Goal: Information Seeking & Learning: Check status

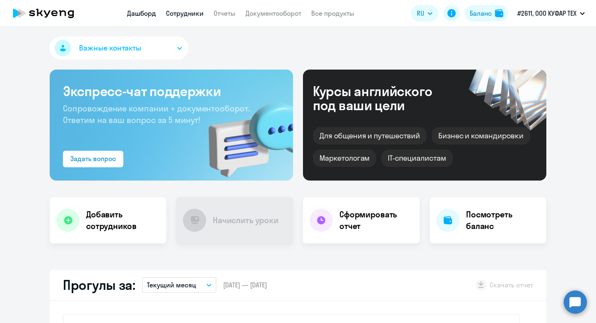
click at [198, 13] on link "Сотрудники" at bounding box center [185, 13] width 38 height 8
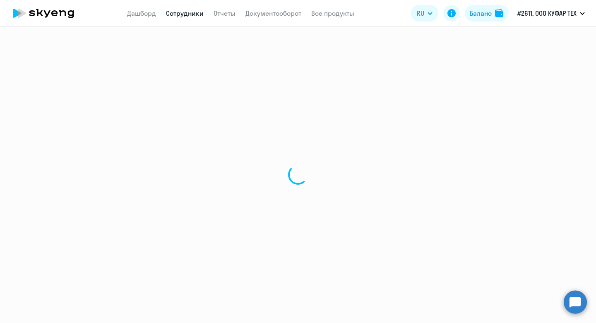
select select "30"
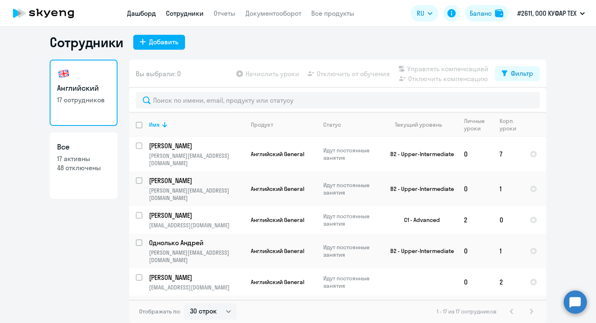
click at [149, 14] on link "Дашборд" at bounding box center [141, 13] width 29 height 8
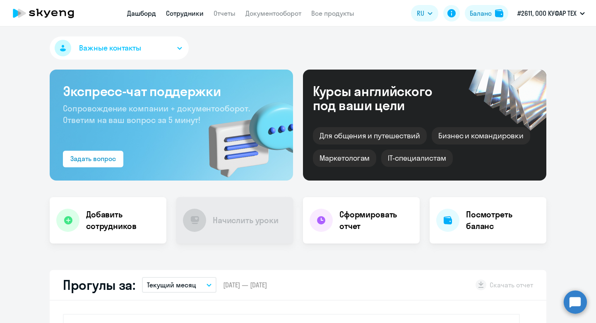
click at [183, 14] on link "Сотрудники" at bounding box center [185, 13] width 38 height 8
select select "30"
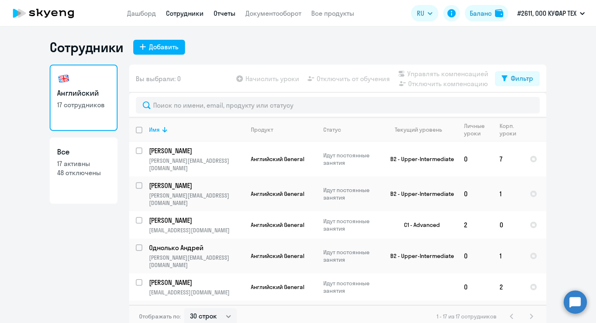
click at [228, 14] on link "Отчеты" at bounding box center [224, 13] width 22 height 8
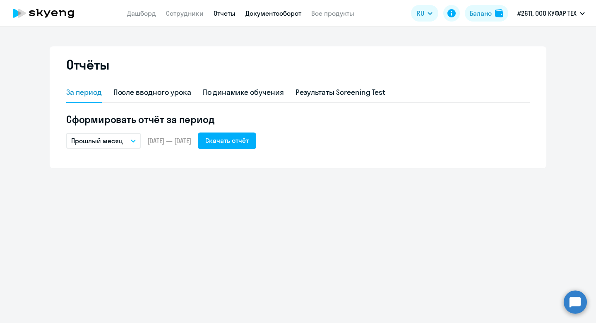
click at [267, 10] on link "Документооборот" at bounding box center [273, 13] width 56 height 8
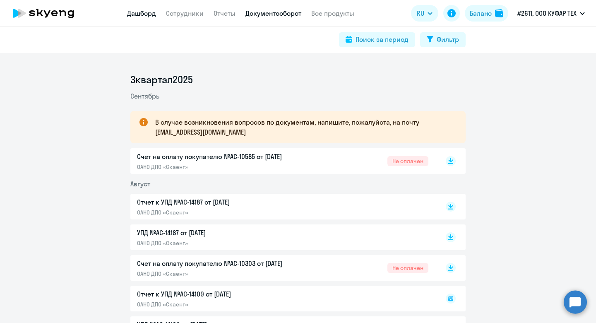
click at [143, 14] on link "Дашборд" at bounding box center [141, 13] width 29 height 8
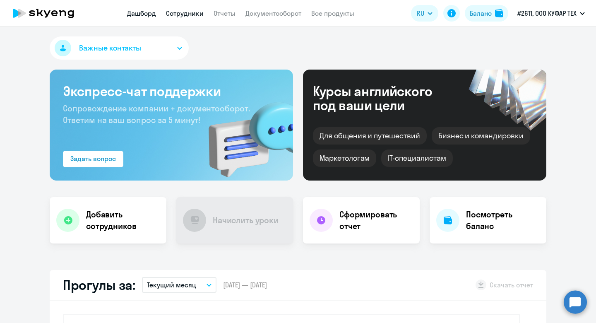
click at [181, 12] on link "Сотрудники" at bounding box center [185, 13] width 38 height 8
select select "30"
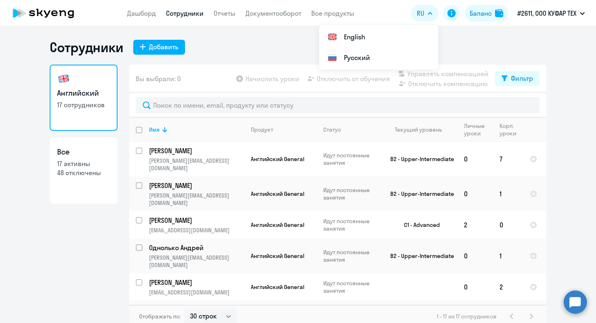
click at [90, 163] on p "17 активны" at bounding box center [83, 163] width 53 height 9
select select "30"
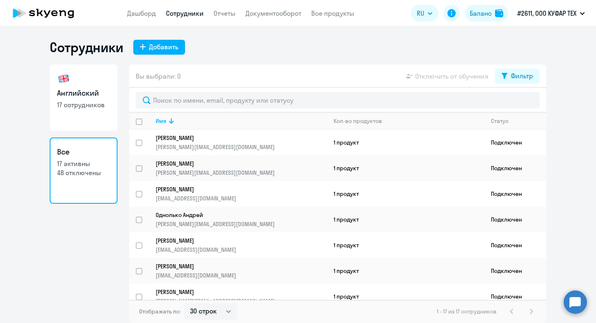
click at [94, 87] on link "Английский 17 сотрудников" at bounding box center [84, 98] width 68 height 66
select select "30"
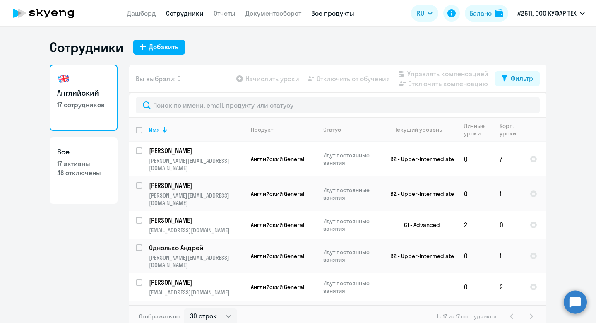
click at [321, 12] on link "Все продукты" at bounding box center [332, 13] width 43 height 8
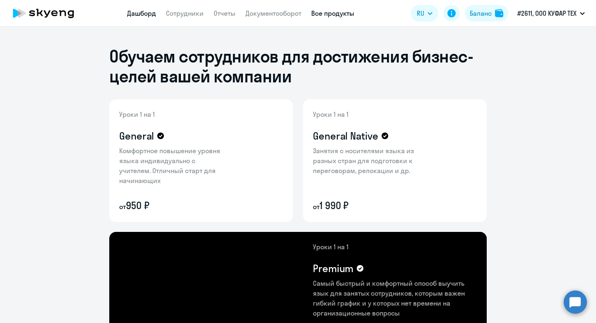
click at [150, 13] on link "Дашборд" at bounding box center [141, 13] width 29 height 8
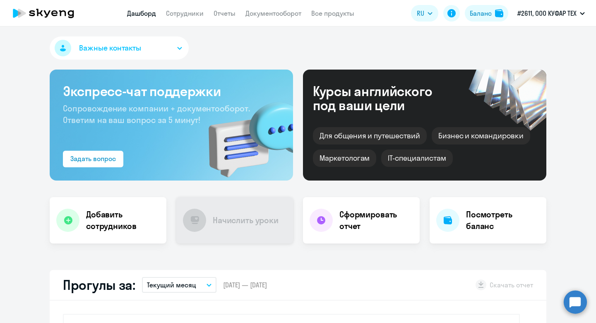
click at [233, 214] on h4 "Начислить уроки" at bounding box center [246, 220] width 66 height 12
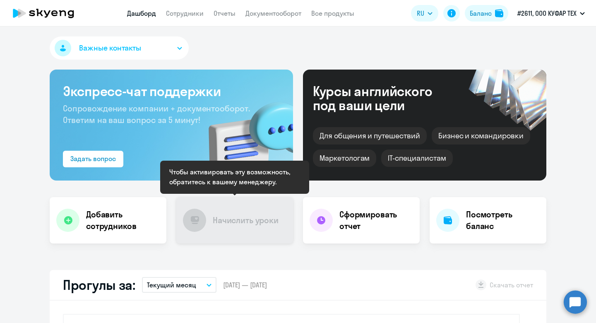
click at [233, 214] on h4 "Начислить уроки" at bounding box center [246, 220] width 66 height 12
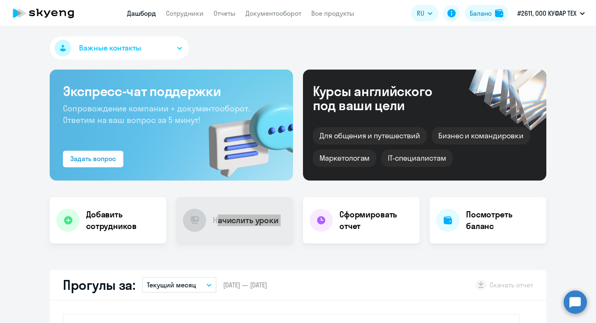
select select "30"
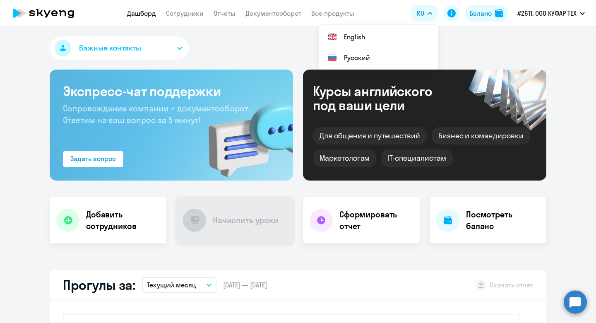
click at [266, 223] on h4 "Начислить уроки" at bounding box center [246, 220] width 66 height 12
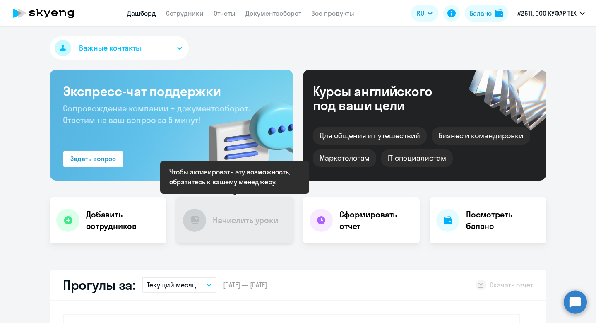
click at [266, 223] on h4 "Начислить уроки" at bounding box center [246, 220] width 66 height 12
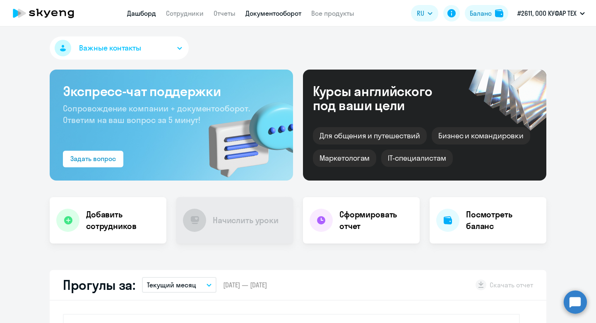
click at [285, 15] on link "Документооборот" at bounding box center [273, 13] width 56 height 8
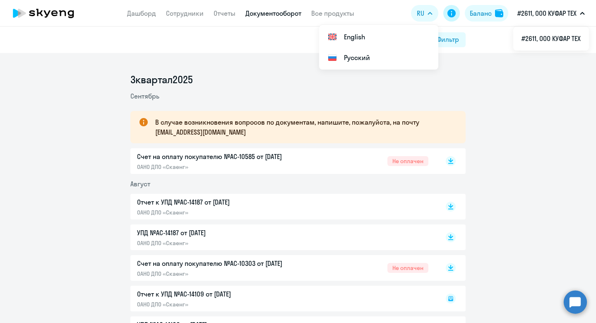
click at [454, 17] on icon at bounding box center [451, 13] width 10 height 10
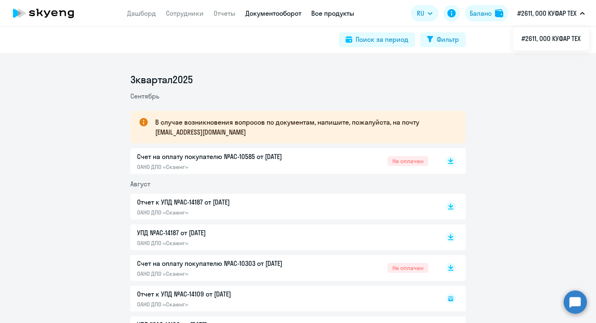
click at [330, 12] on link "Все продукты" at bounding box center [332, 13] width 43 height 8
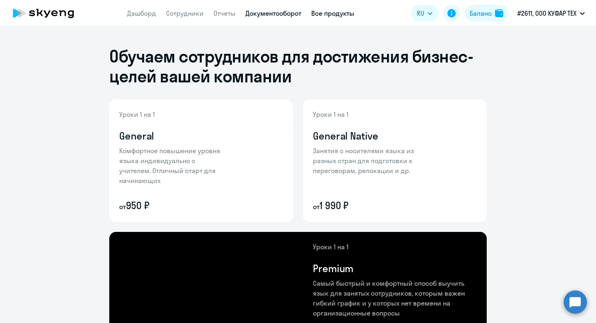
click at [270, 16] on link "Документооборот" at bounding box center [273, 13] width 56 height 8
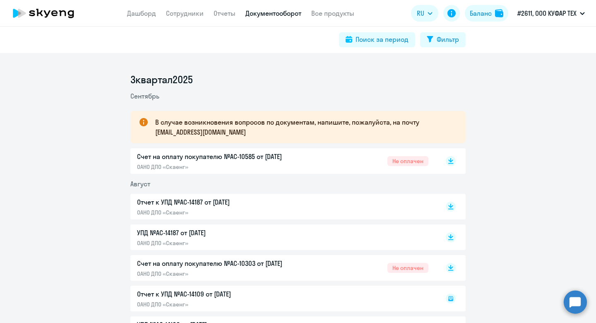
click at [577, 300] on circle at bounding box center [575, 301] width 23 height 23
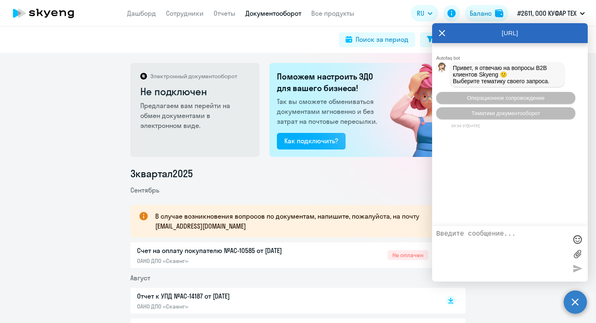
click at [570, 305] on circle at bounding box center [575, 301] width 23 height 23
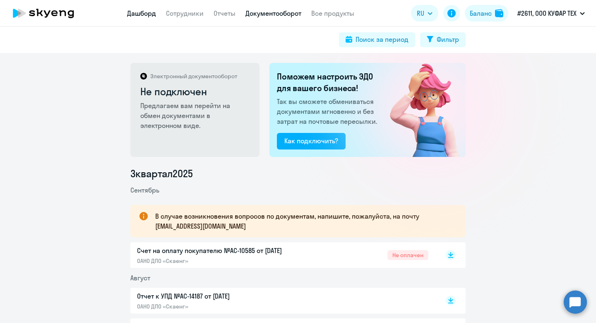
click at [128, 13] on link "Дашборд" at bounding box center [141, 13] width 29 height 8
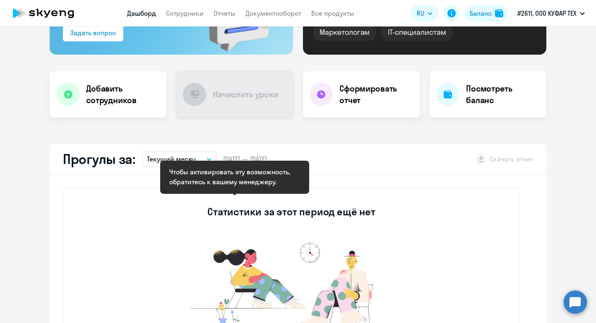
scroll to position [127, 0]
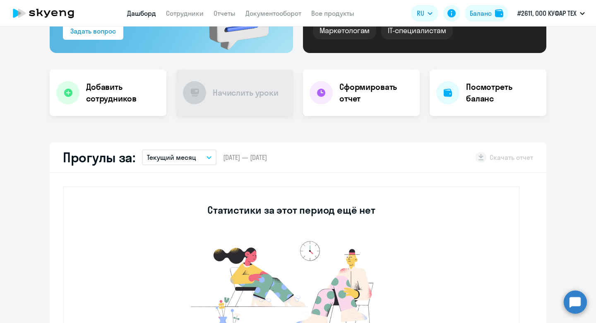
click at [216, 151] on div "Прогулы за: Текущий месяц – [DATE] — [DATE] Скачать отчет" at bounding box center [298, 157] width 497 height 31
click at [200, 163] on button "Текущий месяц" at bounding box center [179, 157] width 74 height 16
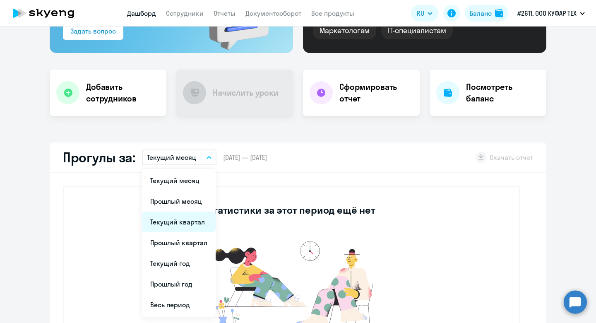
click at [190, 219] on li "Текущий квартал" at bounding box center [179, 221] width 74 height 21
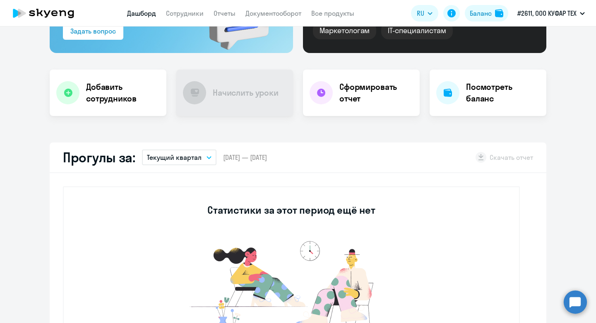
click at [191, 151] on button "Текущий квартал" at bounding box center [179, 157] width 74 height 16
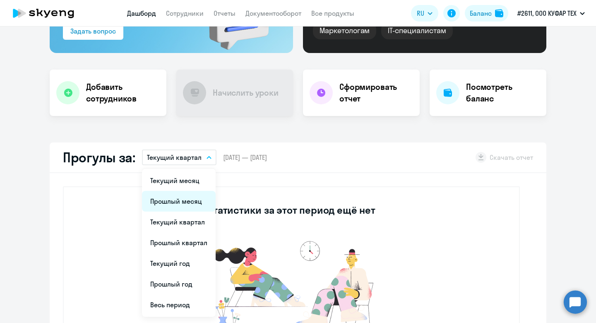
click at [189, 199] on li "Прошлый месяц" at bounding box center [179, 201] width 74 height 21
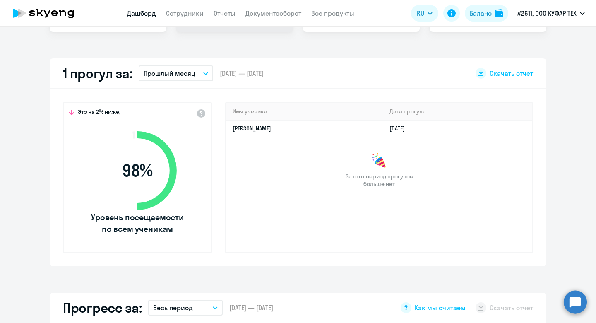
select select "30"
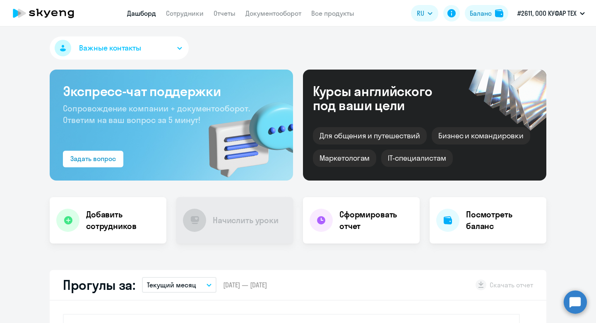
select select "30"
